Goal: Task Accomplishment & Management: Manage account settings

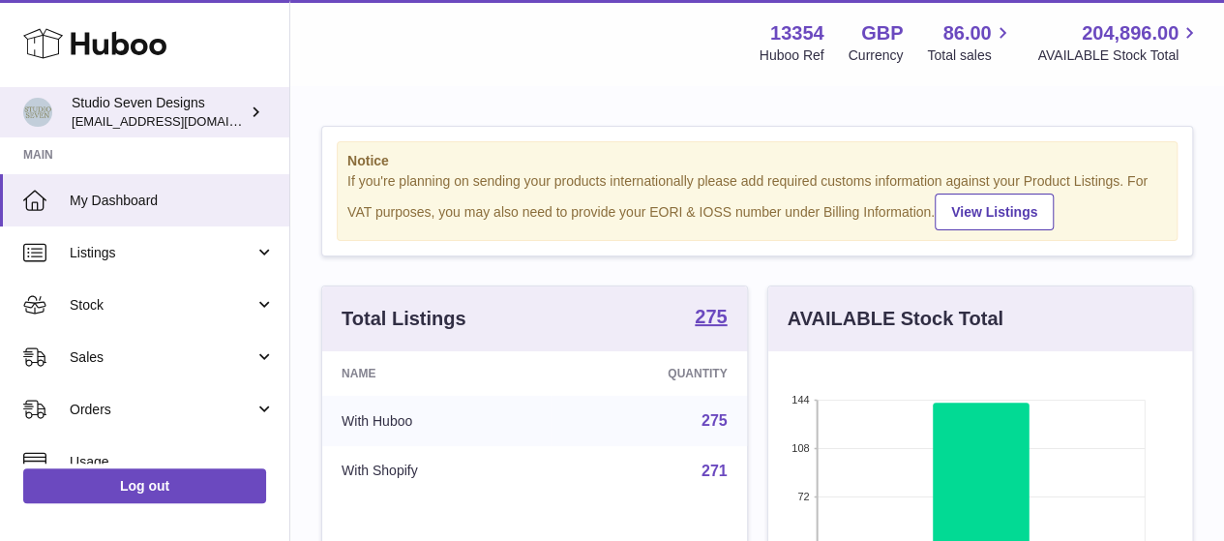
click at [252, 111] on icon at bounding box center [256, 112] width 20 height 20
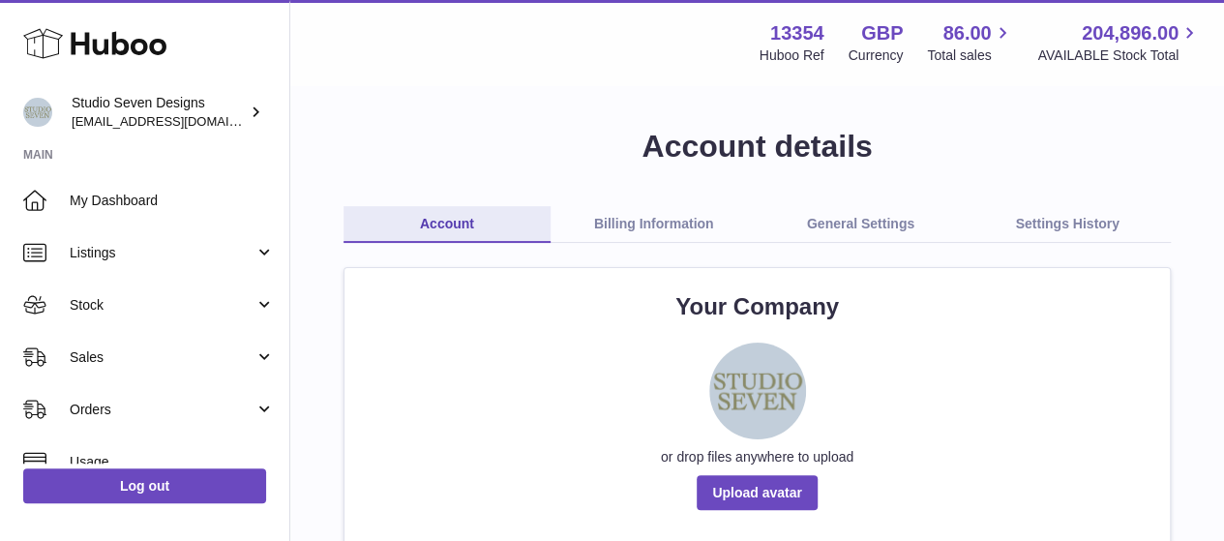
click at [671, 218] on link "Billing Information" at bounding box center [654, 224] width 207 height 37
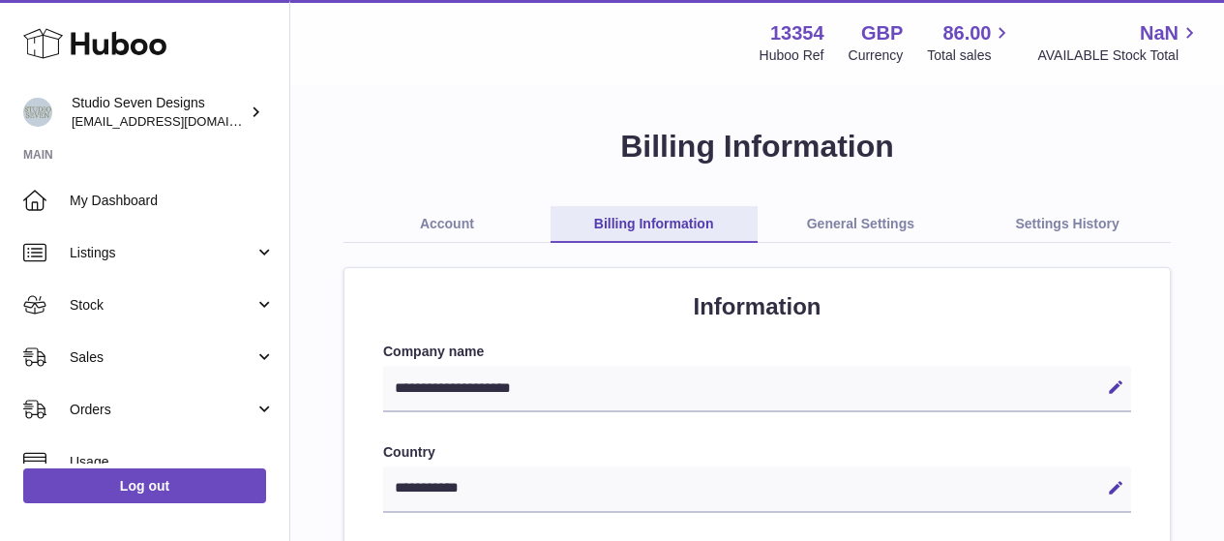
select select "**"
click at [845, 228] on link "General Settings" at bounding box center [861, 224] width 207 height 37
